Goal: Transaction & Acquisition: Purchase product/service

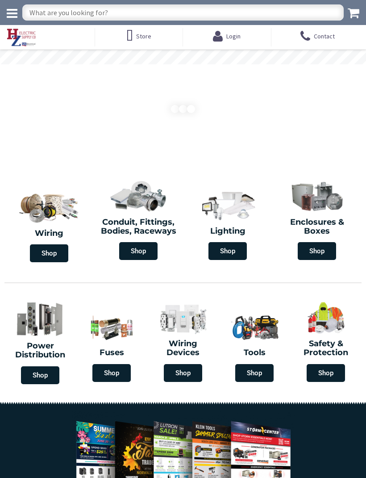
type input "[GEOGRAPHIC_DATA] Reflecting Pool, [STREET_ADDRESS][US_STATE]"
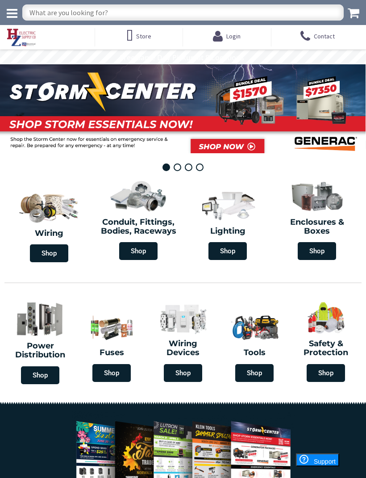
click at [96, 12] on input "text" at bounding box center [183, 12] width 322 height 16
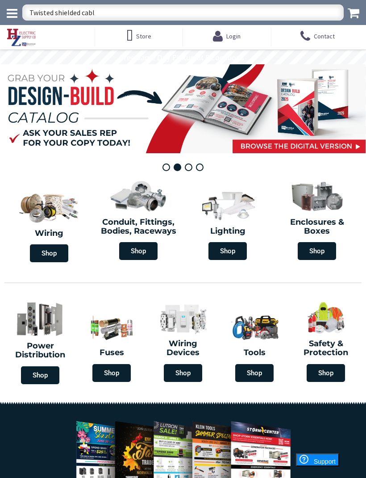
type input "Twisted shielded cable"
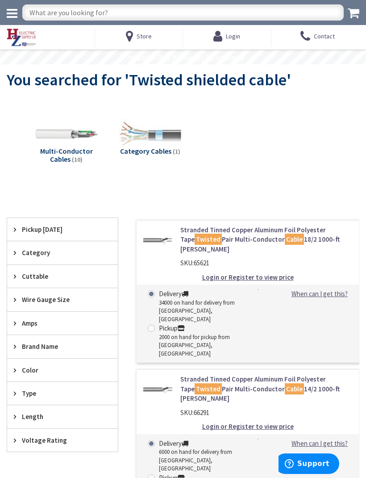
click at [62, 236] on div "Pickup Today" at bounding box center [62, 229] width 111 height 23
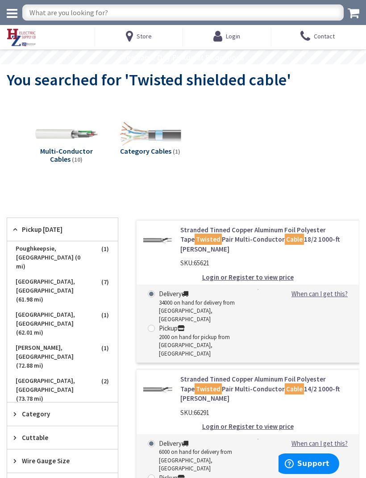
click at [262, 273] on strong "Login or Register to view price" at bounding box center [248, 277] width 92 height 8
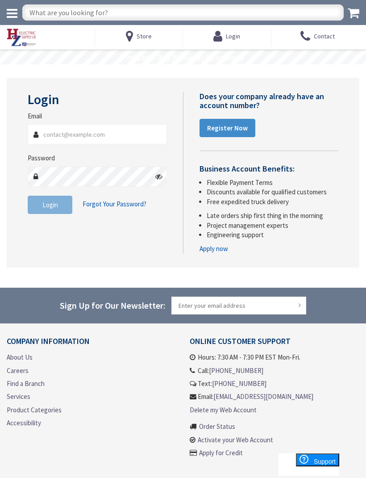
click at [69, 130] on input "Email" at bounding box center [97, 134] width 139 height 20
type input "vince@walinbox.com"
click at [52, 204] on span "Login" at bounding box center [50, 205] width 16 height 8
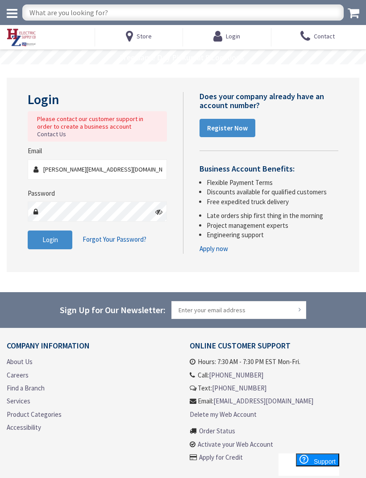
click at [233, 132] on link "Register Now" at bounding box center [228, 128] width 56 height 19
